Goal: Use online tool/utility: Use online tool/utility

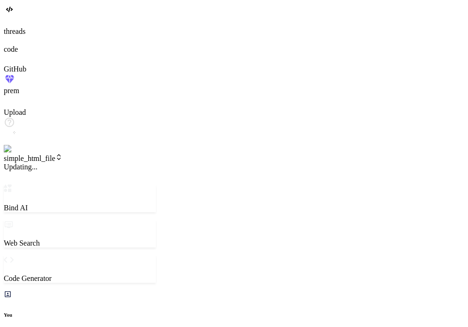
scroll to position [18, 0]
type textarea "x"
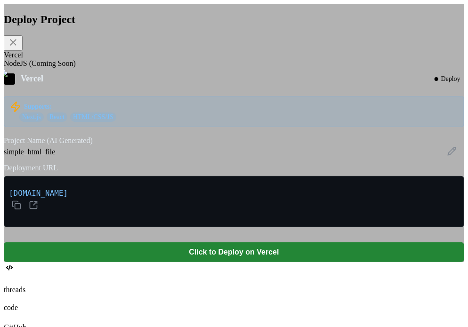
click at [430, 53] on div "Deploy Project Vercel NodeJS (Coming Soon) Vercel Deploy Supports: Next.js Reac…" at bounding box center [234, 133] width 460 height 258
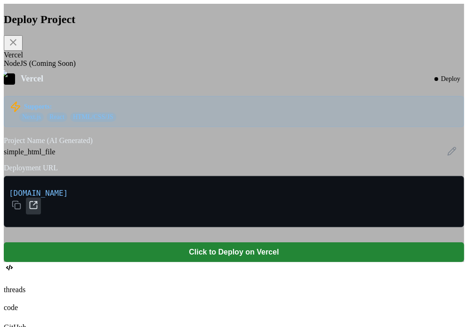
click at [38, 210] on icon at bounding box center [33, 204] width 9 height 9
type textarea "x"
